Goal: Navigation & Orientation: Find specific page/section

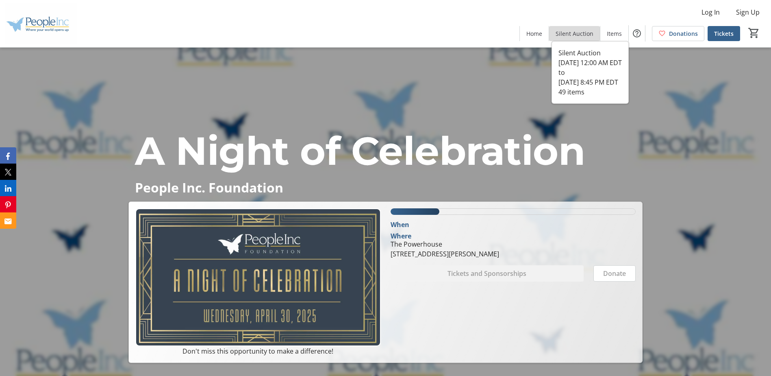
click at [582, 35] on span "Silent Auction" at bounding box center [575, 33] width 38 height 9
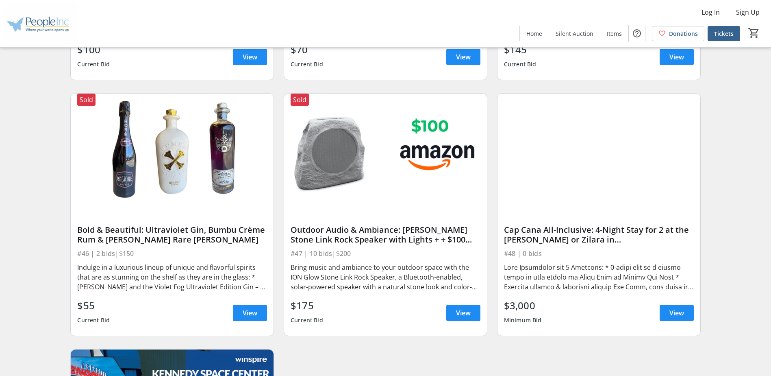
scroll to position [3759, 0]
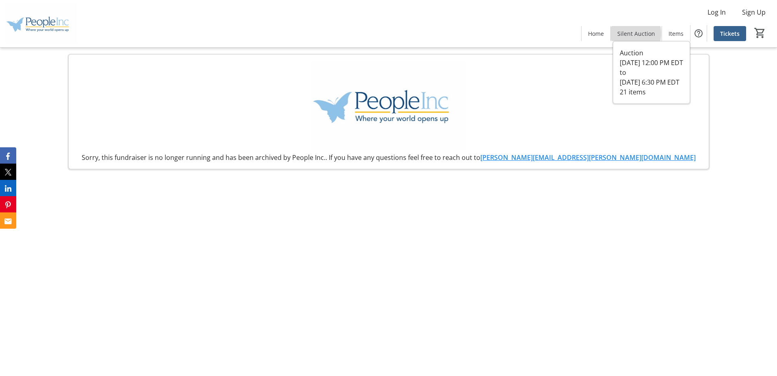
click at [634, 33] on span "Silent Auction" at bounding box center [636, 33] width 38 height 9
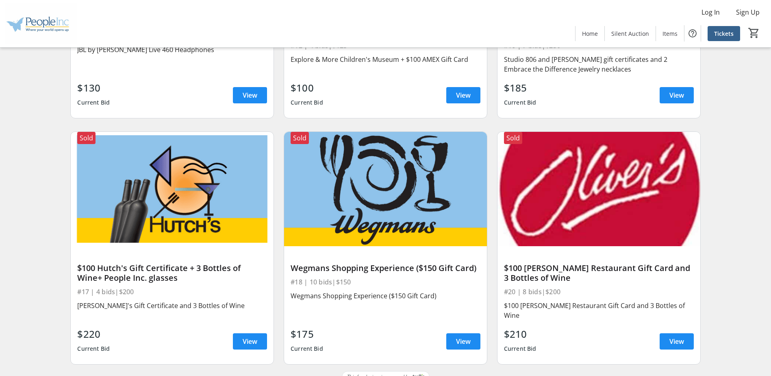
scroll to position [1427, 0]
